Goal: Check status: Verify the current state of an ongoing process or item

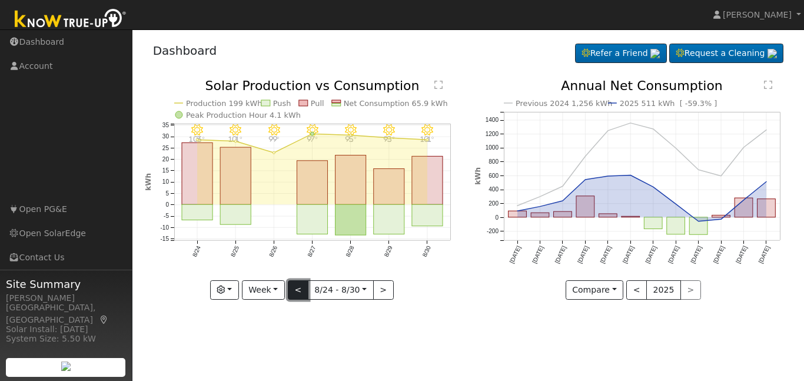
click at [294, 292] on button "<" at bounding box center [298, 290] width 21 height 20
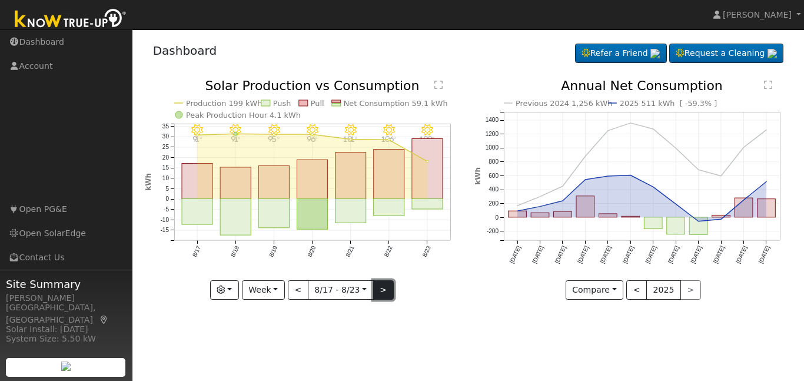
click at [384, 289] on button ">" at bounding box center [383, 290] width 21 height 20
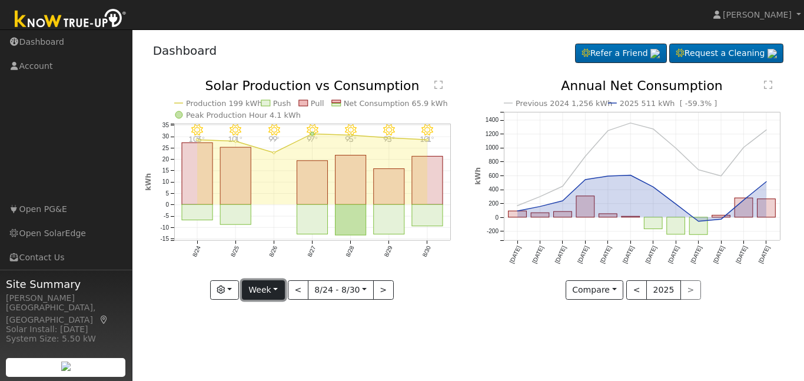
click at [279, 287] on button "Week" at bounding box center [263, 290] width 43 height 20
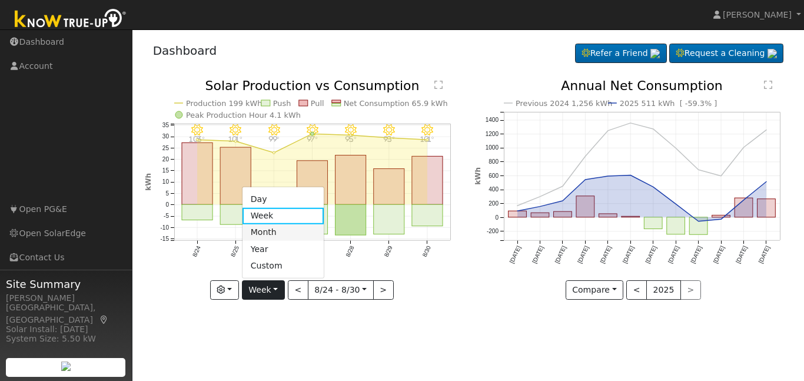
click at [274, 231] on link "Month" at bounding box center [283, 232] width 82 height 16
type input "[DATE]"
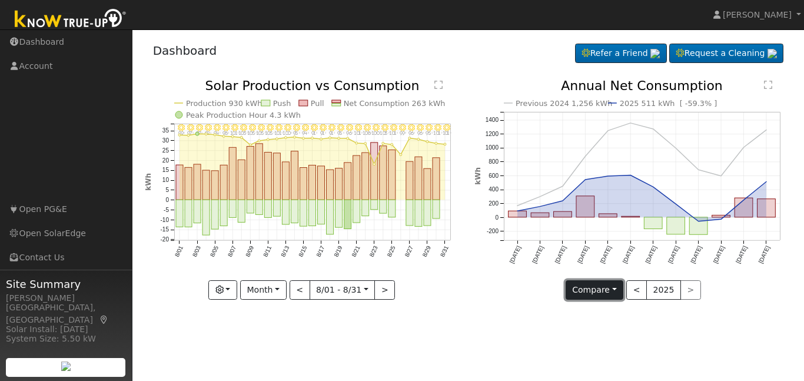
click at [616, 292] on button "Compare" at bounding box center [594, 290] width 58 height 20
click at [615, 292] on button "Compare" at bounding box center [594, 290] width 58 height 20
click at [557, 309] on div "Previous 2024 1,256 kWh 2025 511 kWh [ -59.3% ] [DATE] Oct '[DATE] Dec '[DATE] …" at bounding box center [633, 198] width 330 height 238
click at [444, 347] on div "User Profile First name Last name Email Email Notifications No Emails No Emails…" at bounding box center [467, 204] width 671 height 351
